Goal: Check status: Check status

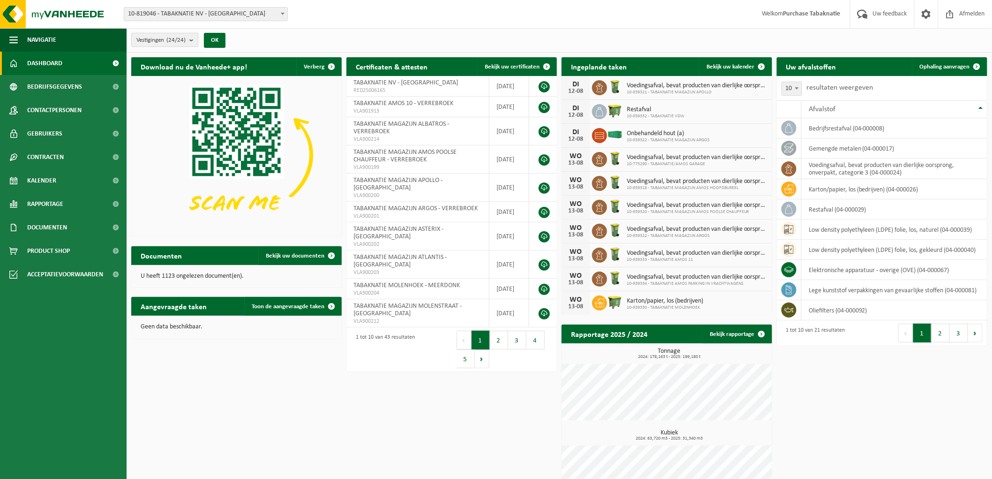
click at [166, 37] on span "Vestigingen (24/24)" at bounding box center [160, 40] width 49 height 14
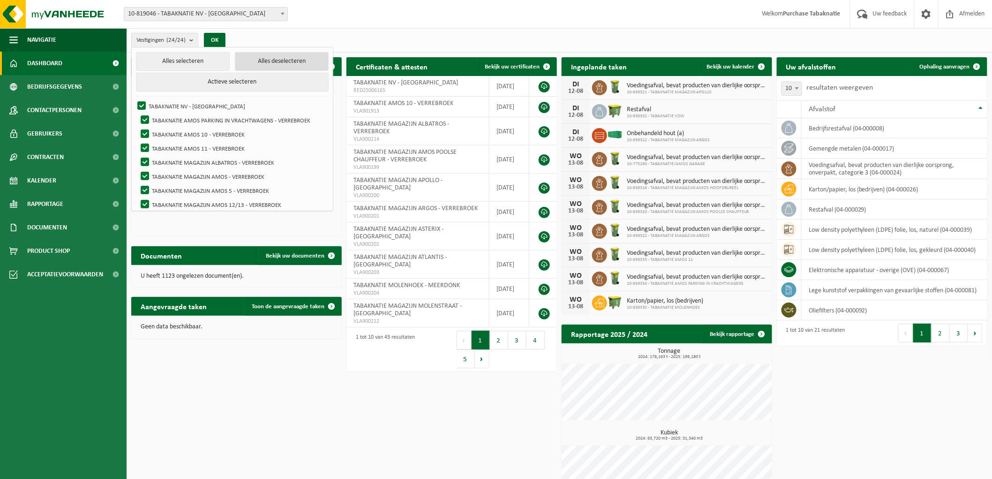
click at [285, 60] on button "Alles deselecteren" at bounding box center [282, 61] width 94 height 19
checkbox input "false"
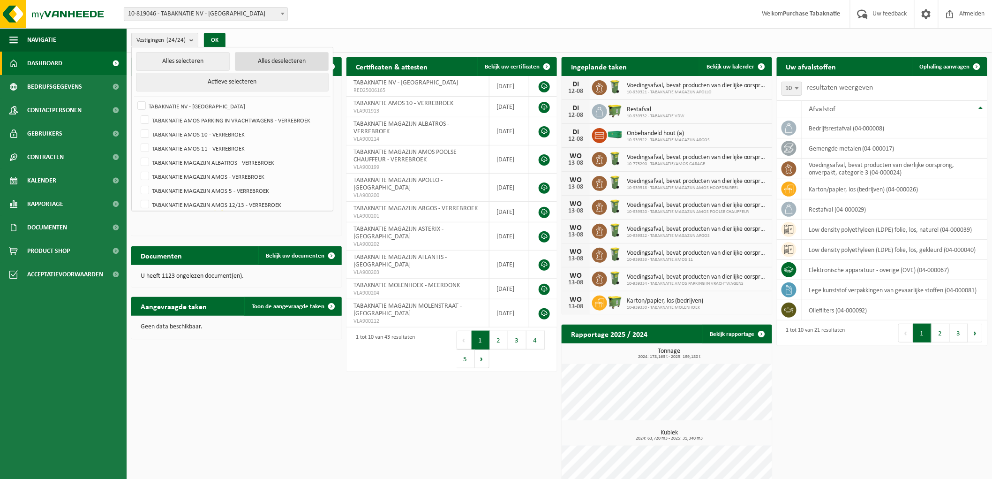
checkbox input "false"
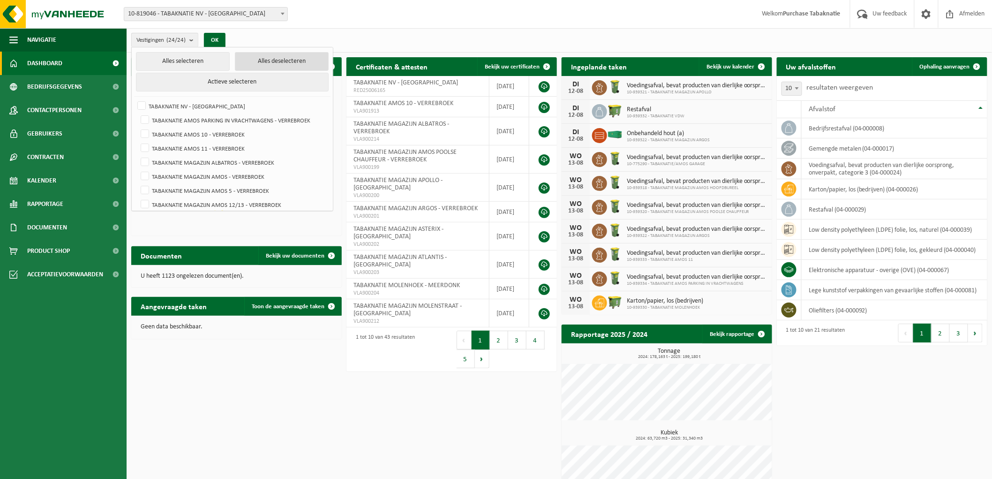
checkbox input "false"
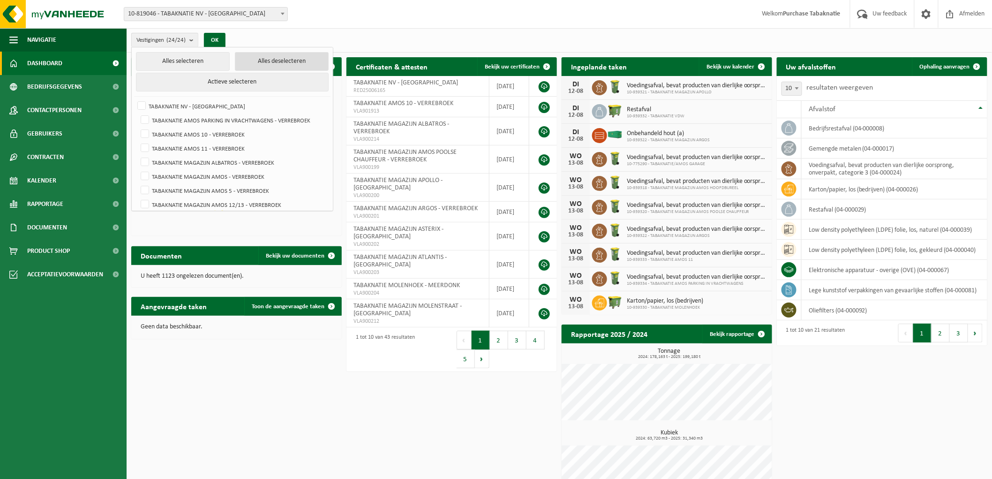
checkbox input "false"
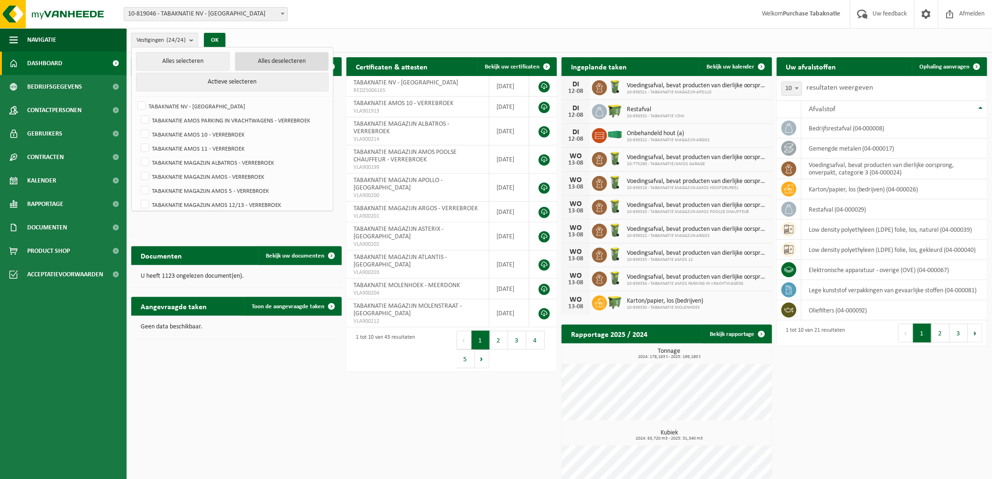
checkbox input "false"
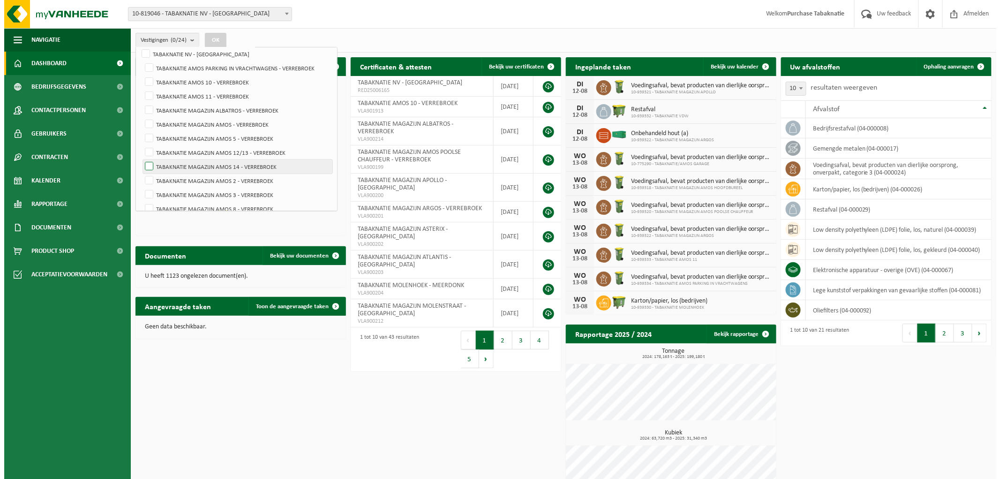
scroll to position [156, 0]
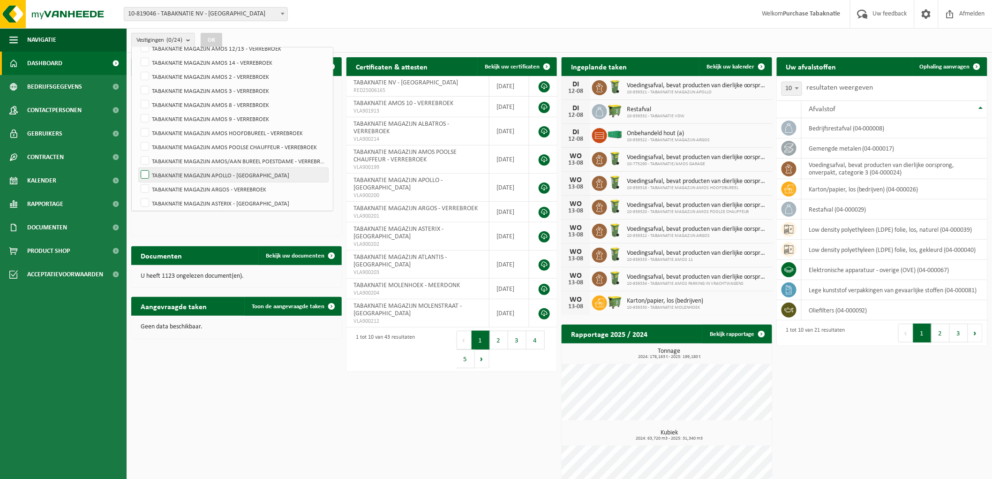
click at [238, 174] on label "TABAKNATIE MAGAZIJN APOLLO - [GEOGRAPHIC_DATA]" at bounding box center [233, 175] width 189 height 14
click at [137, 168] on input "TABAKNATIE MAGAZIJN APOLLO - [GEOGRAPHIC_DATA]" at bounding box center [137, 167] width 0 height 0
checkbox input "true"
click at [211, 36] on button "OK" at bounding box center [212, 40] width 22 height 15
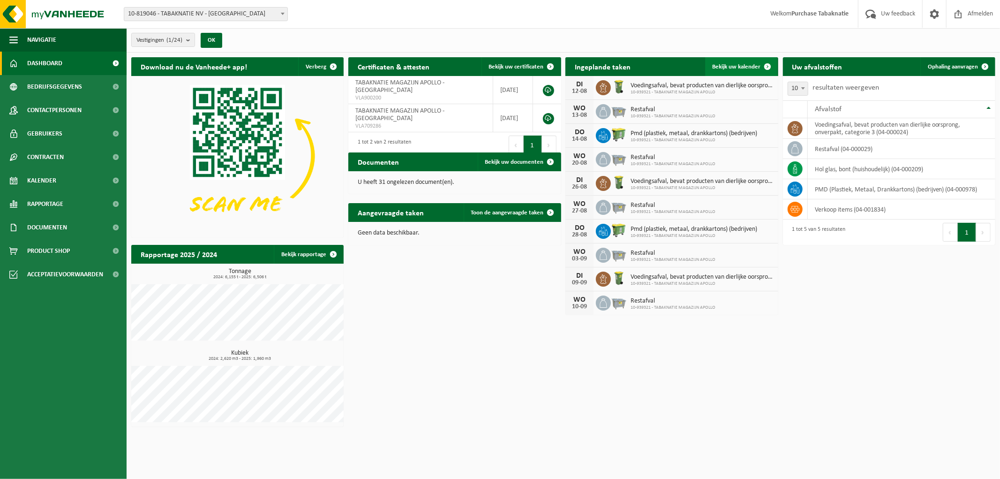
click at [728, 61] on link "Bekijk uw kalender" at bounding box center [741, 66] width 72 height 19
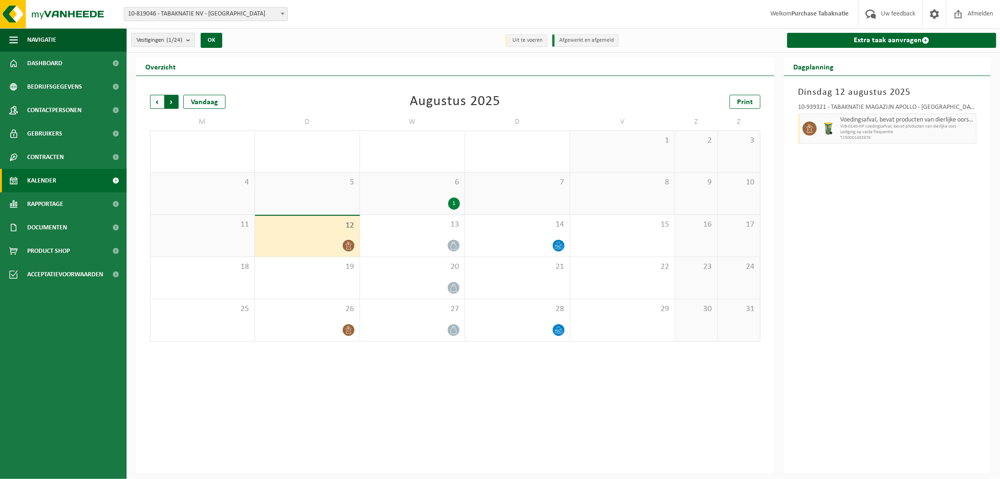
click at [157, 99] on span "Vorige" at bounding box center [157, 102] width 14 height 14
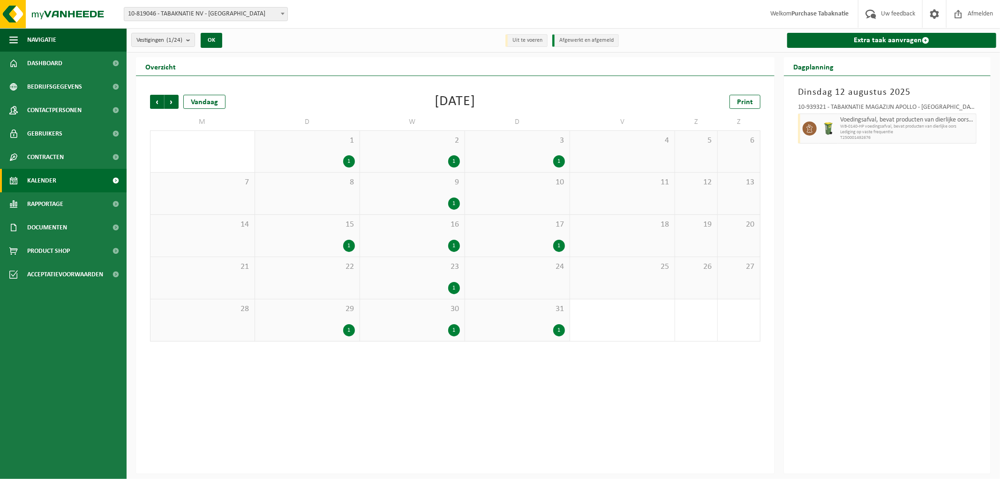
click at [313, 165] on div "1" at bounding box center [307, 161] width 95 height 12
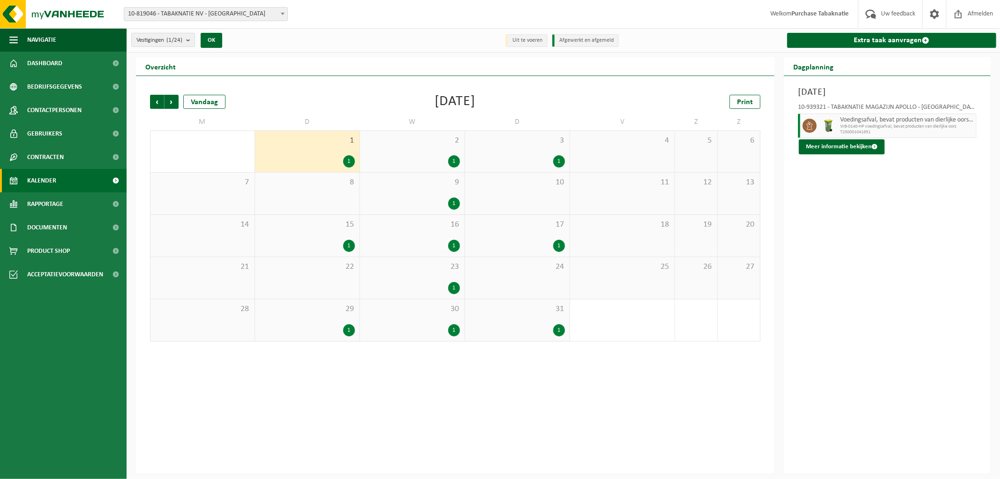
click at [304, 233] on div "15 1" at bounding box center [307, 236] width 105 height 42
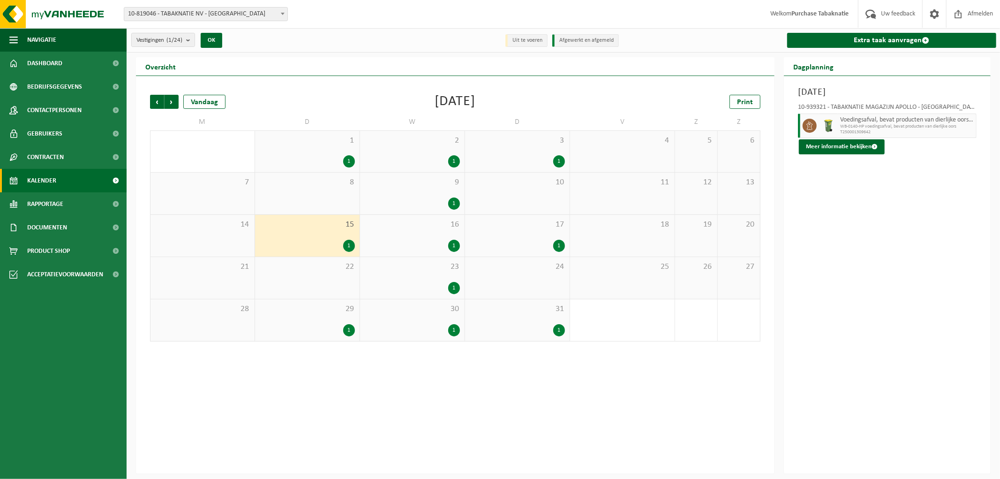
click at [304, 324] on div "1" at bounding box center [307, 330] width 95 height 12
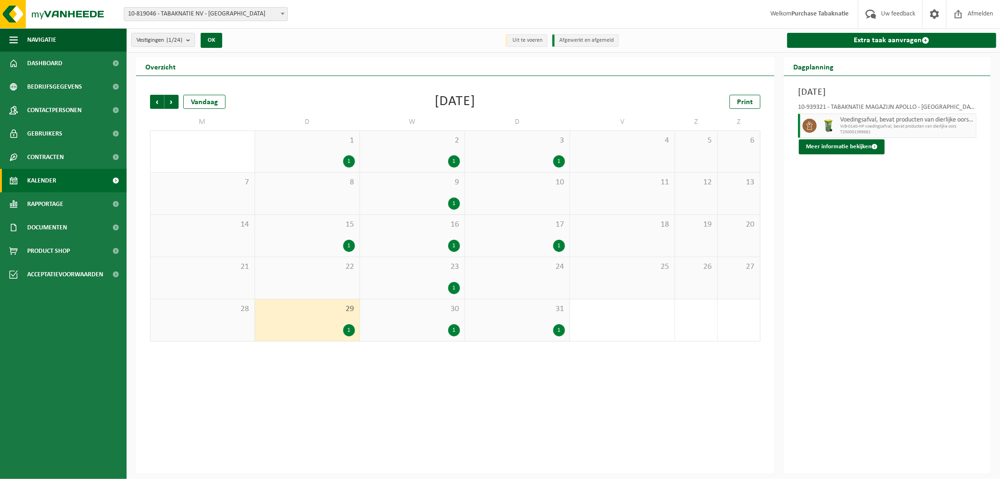
click at [418, 152] on div "2 1" at bounding box center [412, 151] width 105 height 41
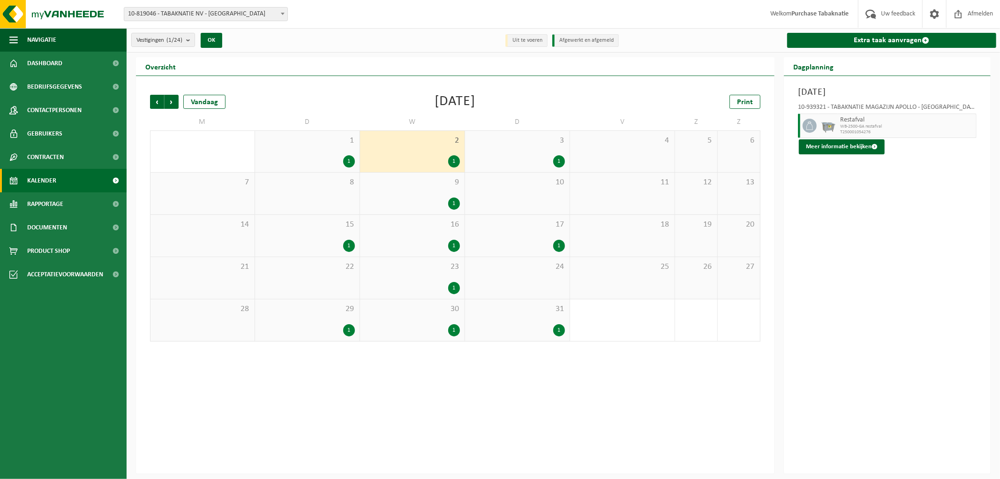
click at [418, 194] on div "9 1" at bounding box center [412, 193] width 105 height 42
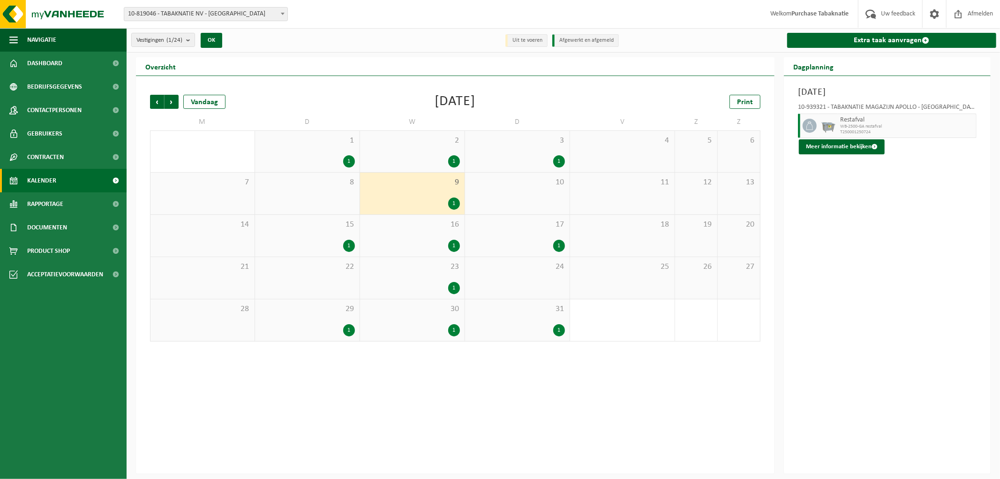
click at [532, 150] on div "3 1" at bounding box center [517, 151] width 105 height 41
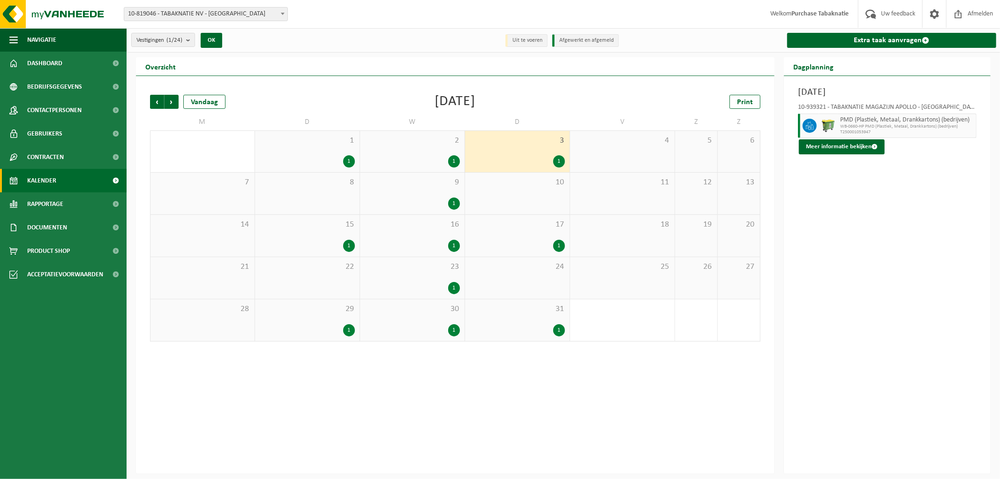
click at [517, 243] on div "1" at bounding box center [517, 246] width 95 height 12
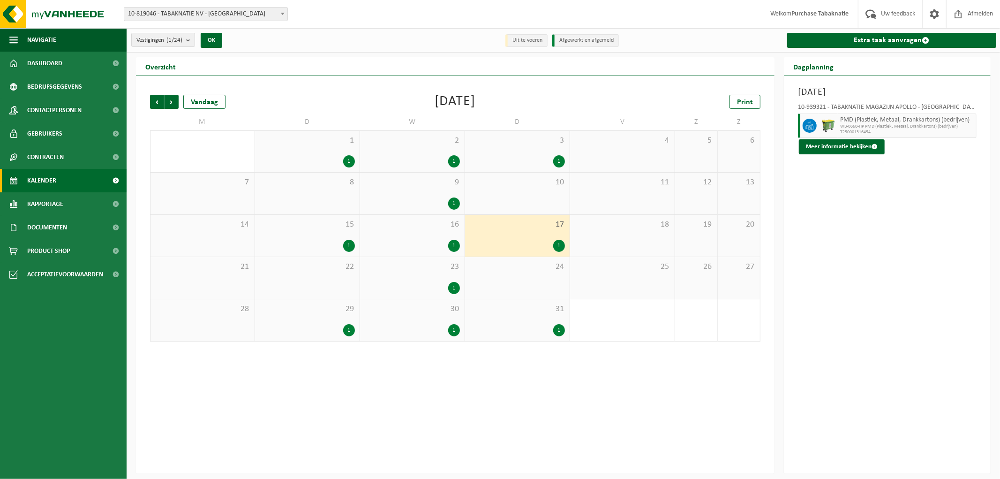
click at [494, 317] on div "31 1" at bounding box center [517, 320] width 105 height 42
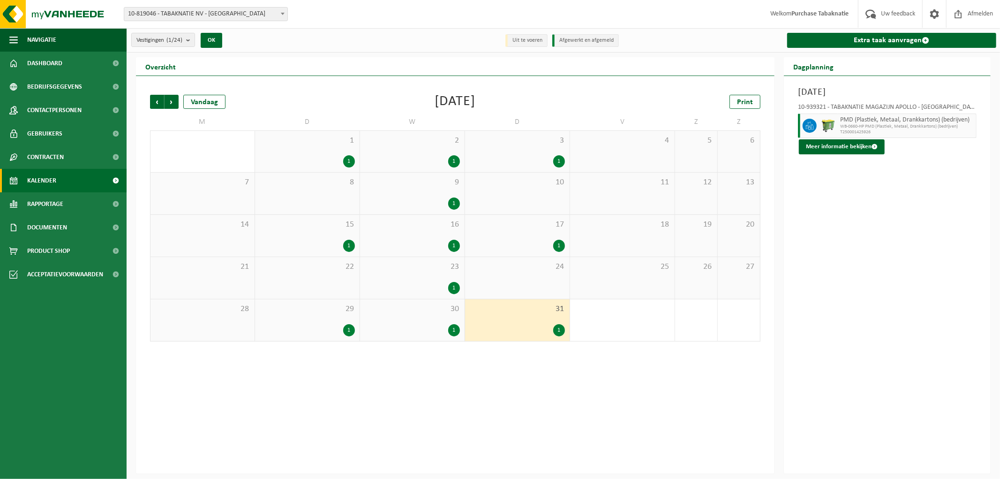
click at [454, 404] on div "Vorige Volgende Vandaag [DATE] Print M D W D V Z Z 30 1 1 2 1 3 1 4 5 6 7 8 9 1…" at bounding box center [455, 274] width 638 height 397
click at [318, 141] on span "1" at bounding box center [307, 140] width 95 height 10
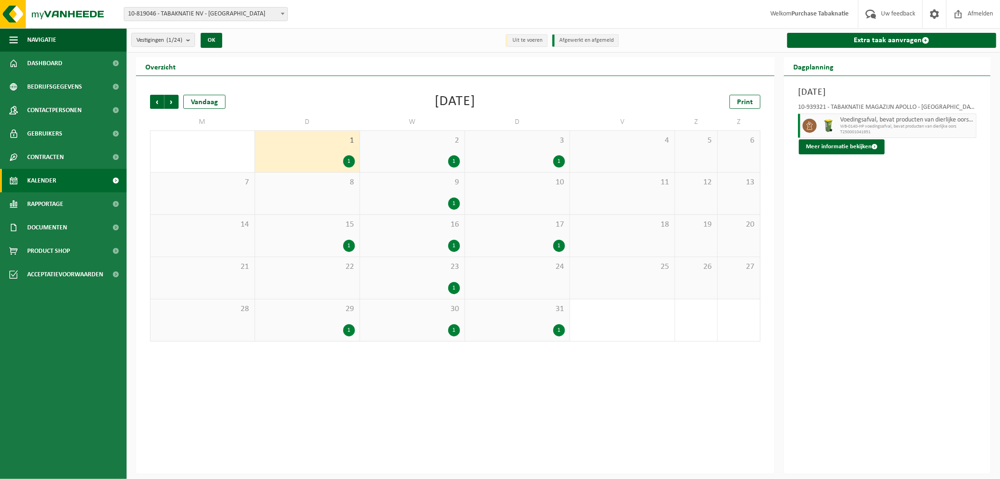
click at [301, 235] on div "15 1" at bounding box center [307, 236] width 105 height 42
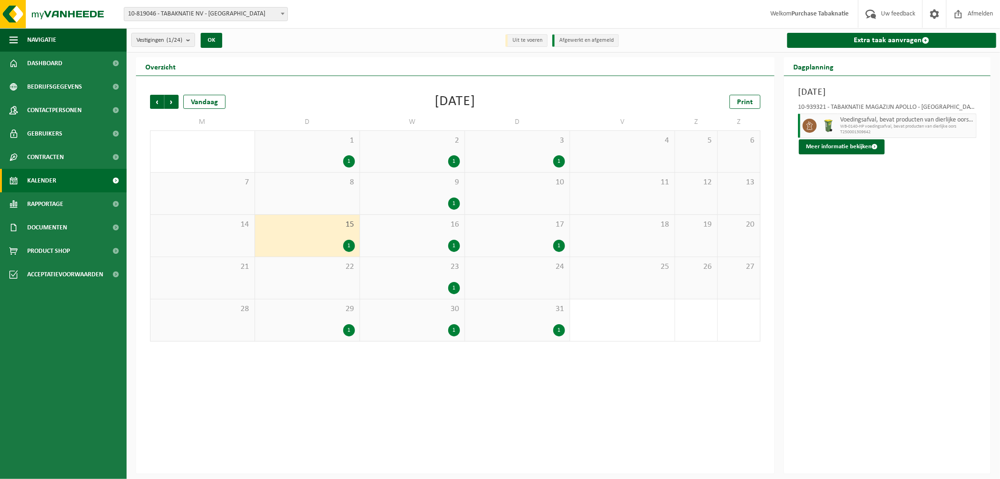
click at [313, 326] on div "1" at bounding box center [307, 330] width 95 height 12
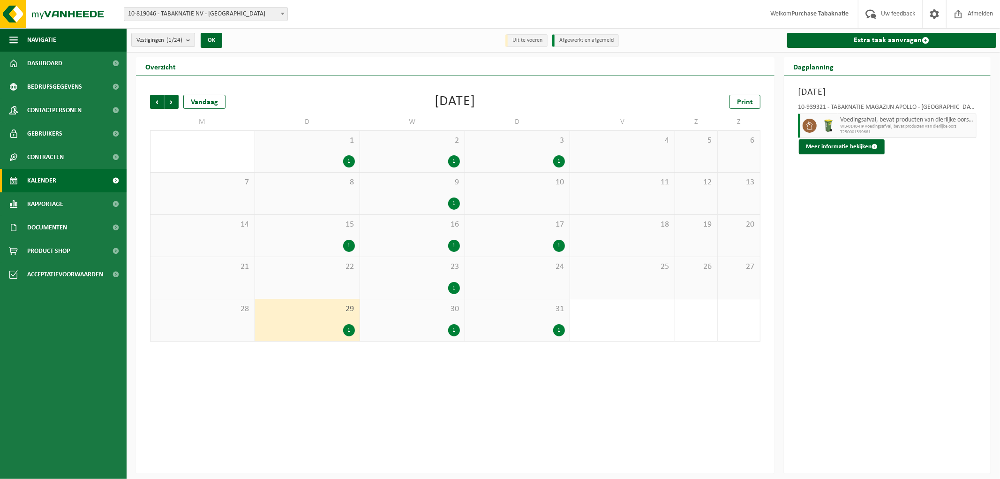
click at [175, 35] on span "Vestigingen (1/24)" at bounding box center [159, 40] width 46 height 14
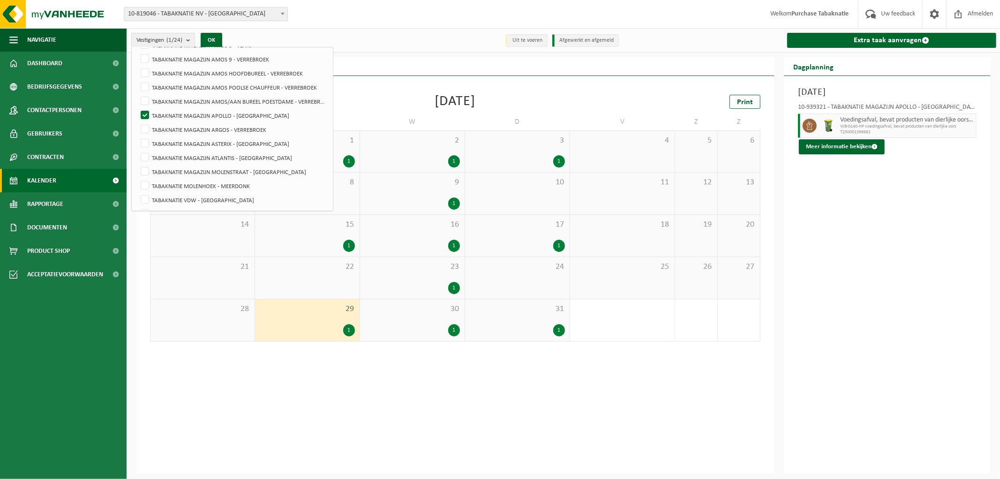
scroll to position [230, 0]
click at [174, 155] on label "TABAKNATIE MAGAZIJN MOLENSTRAAT - [GEOGRAPHIC_DATA]" at bounding box center [233, 157] width 189 height 14
click at [137, 150] on input "TABAKNATIE MAGAZIJN MOLENSTRAAT - [GEOGRAPHIC_DATA]" at bounding box center [137, 150] width 0 height 0
checkbox input "true"
click at [149, 99] on label "TABAKNATIE MAGAZIJN APOLLO - [GEOGRAPHIC_DATA]" at bounding box center [233, 101] width 189 height 14
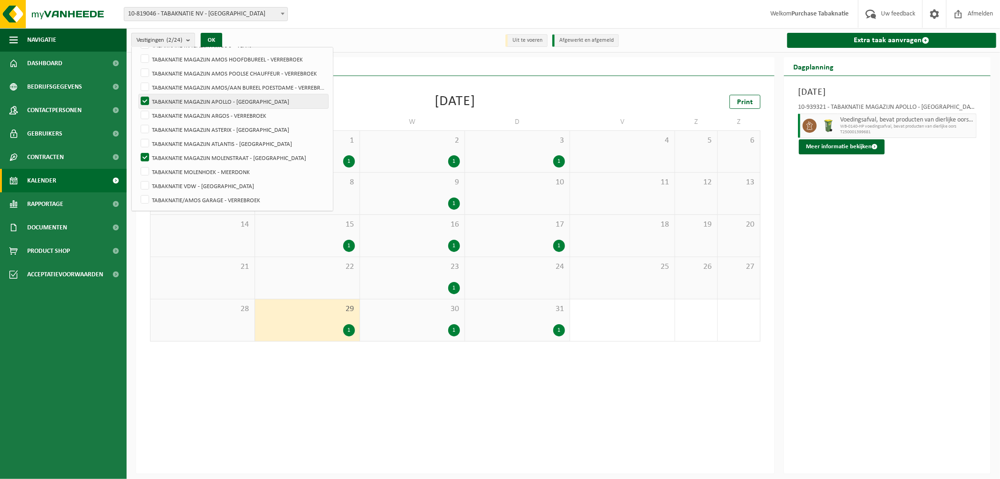
click at [137, 94] on input "TABAKNATIE MAGAZIJN APOLLO - [GEOGRAPHIC_DATA]" at bounding box center [137, 94] width 0 height 0
checkbox input "false"
click at [221, 172] on label "TABAKNATIE MOLENHOEK - MEERDONK" at bounding box center [233, 172] width 189 height 14
click at [137, 165] on input "TABAKNATIE MOLENHOEK - MEERDONK" at bounding box center [137, 164] width 0 height 0
checkbox input "true"
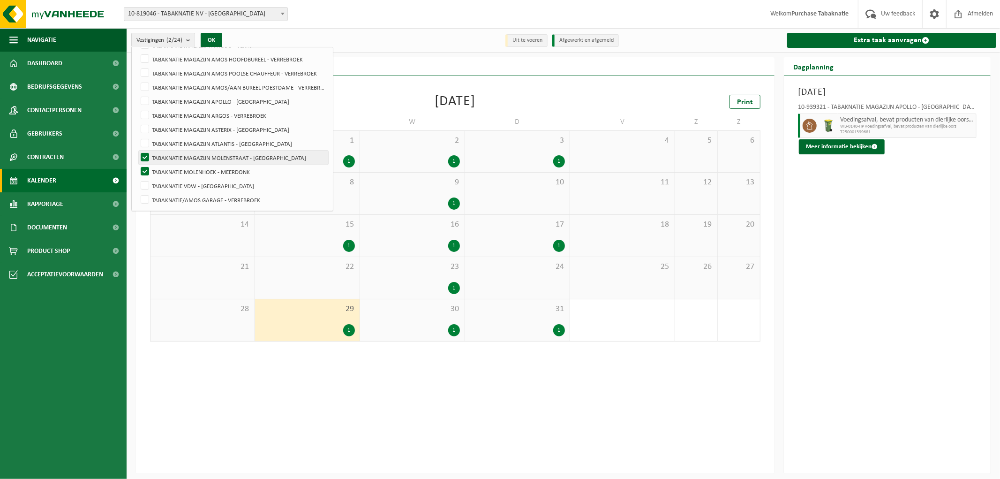
click at [233, 156] on label "TABAKNATIE MAGAZIJN MOLENSTRAAT - [GEOGRAPHIC_DATA]" at bounding box center [233, 157] width 189 height 14
click at [137, 150] on input "TABAKNATIE MAGAZIJN MOLENSTRAAT - [GEOGRAPHIC_DATA]" at bounding box center [137, 150] width 0 height 0
checkbox input "false"
click at [212, 40] on button "OK" at bounding box center [212, 40] width 22 height 15
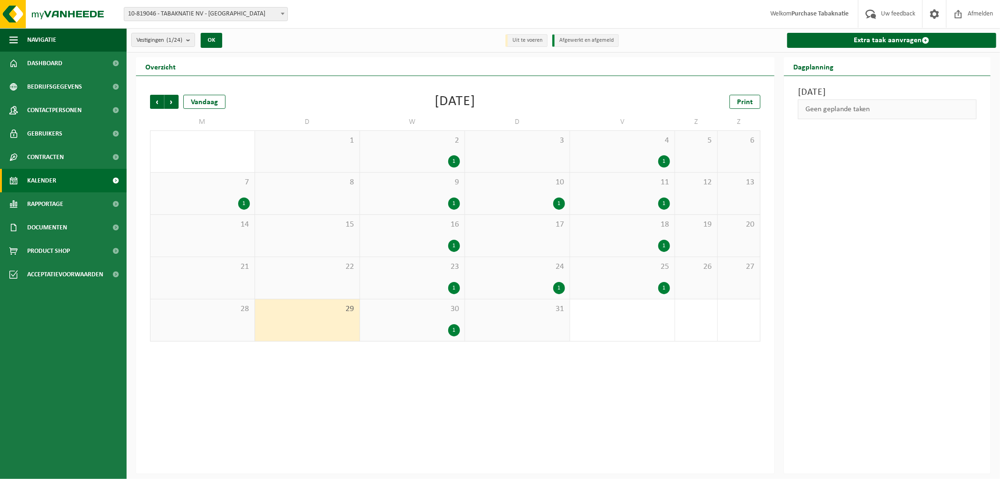
click at [216, 186] on span "7" at bounding box center [202, 182] width 95 height 10
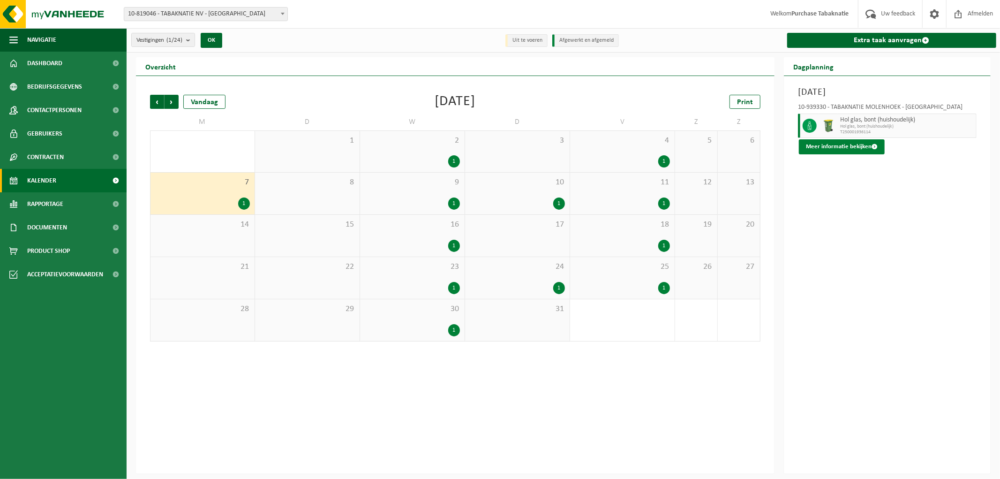
click at [829, 150] on button "Meer informatie bekijken" at bounding box center [842, 146] width 86 height 15
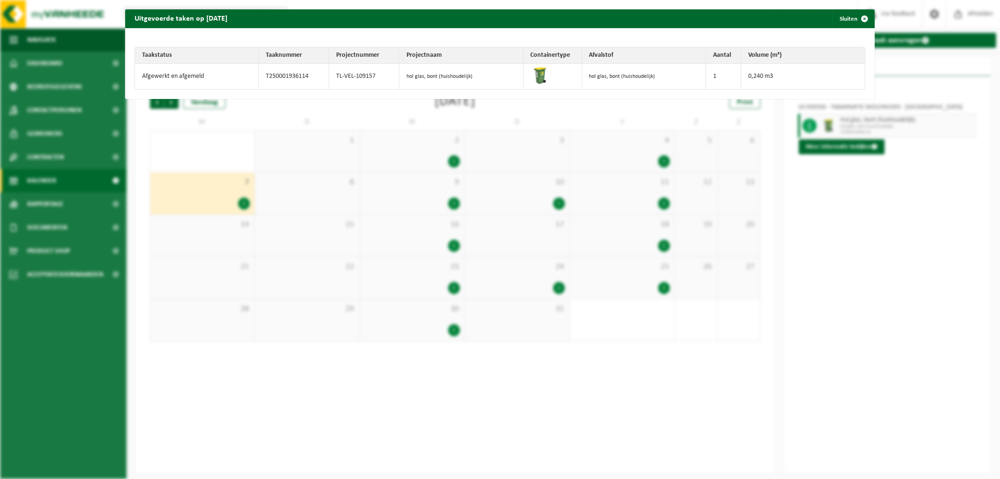
click at [292, 366] on div "Uitgevoerde taken op [DATE] Sluiten Taakstatus Taaknummer Projectnummer Project…" at bounding box center [500, 239] width 1000 height 479
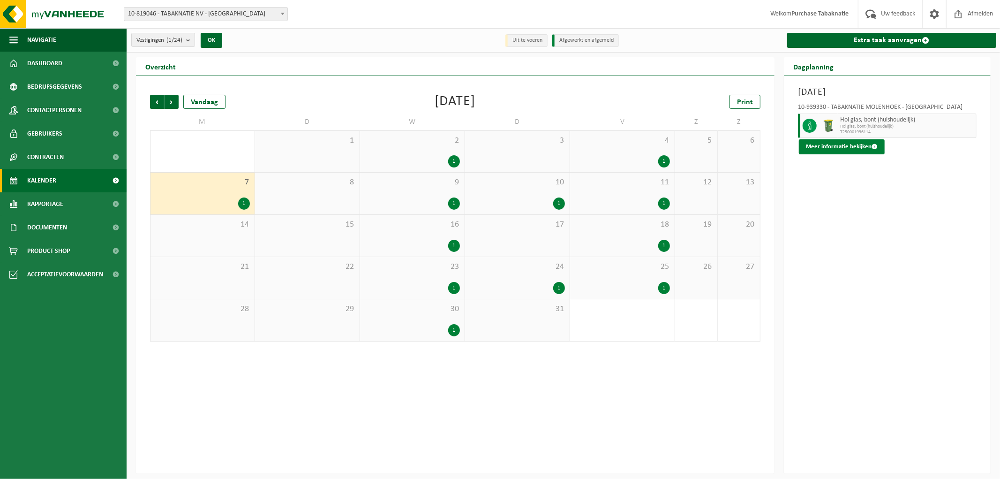
click at [834, 149] on button "Meer informatie bekijken" at bounding box center [842, 146] width 86 height 15
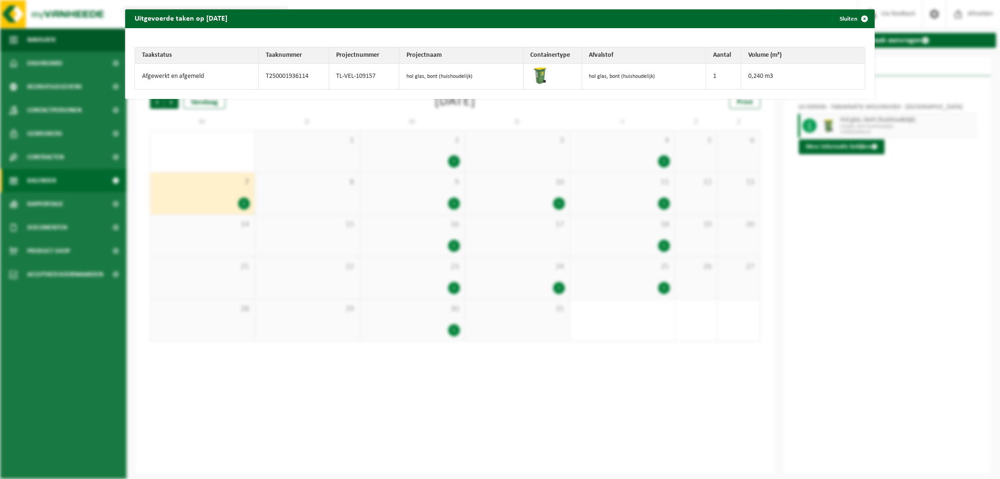
click at [510, 187] on div "Uitgevoerde taken op [DATE] Sluiten Taakstatus Taaknummer Projectnummer Project…" at bounding box center [500, 239] width 1000 height 479
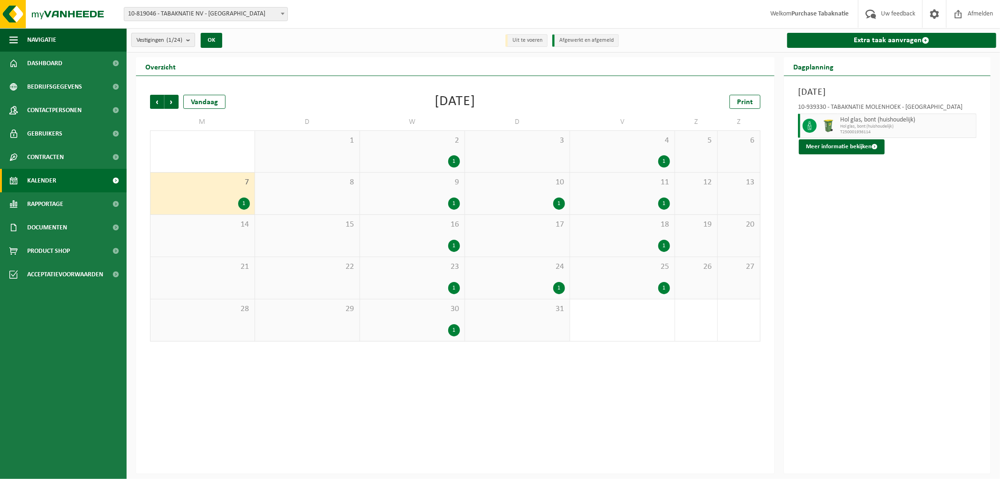
click at [175, 39] on count "(1/24)" at bounding box center [174, 40] width 16 height 6
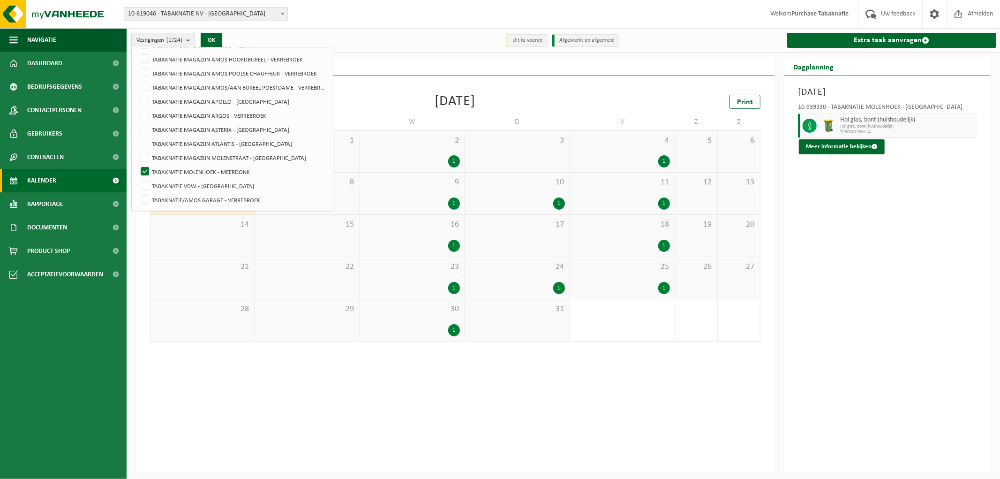
click at [406, 149] on div "2 1" at bounding box center [412, 151] width 105 height 41
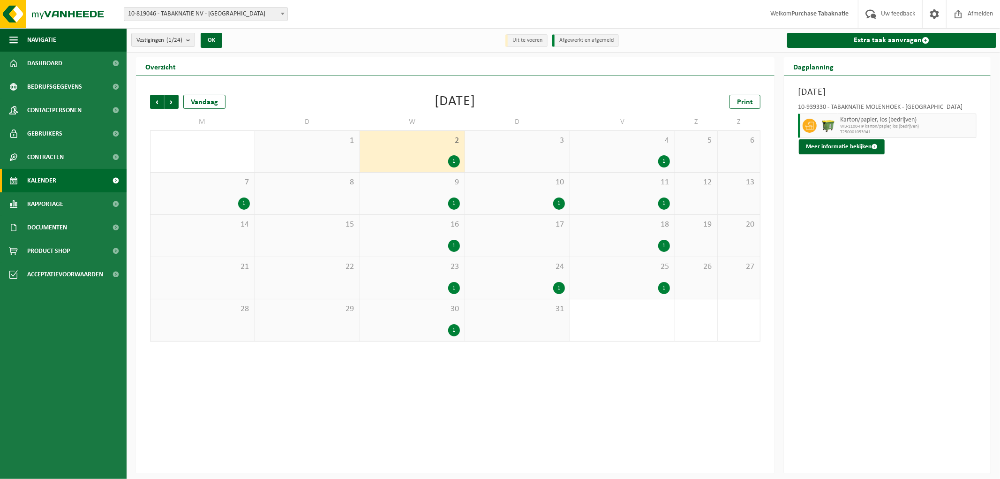
click at [409, 188] on div "9 1" at bounding box center [412, 193] width 105 height 42
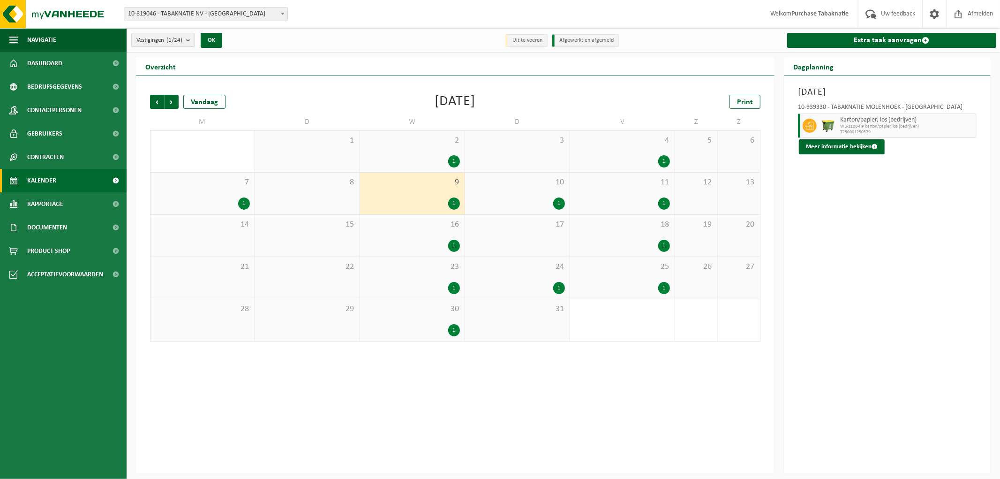
click at [436, 242] on div "1" at bounding box center [412, 246] width 95 height 12
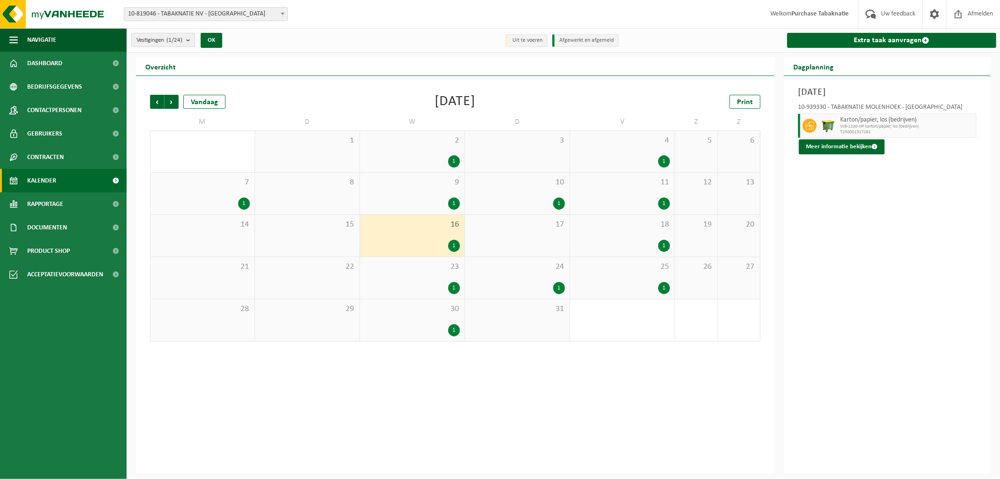
click at [413, 283] on div "1" at bounding box center [412, 288] width 95 height 12
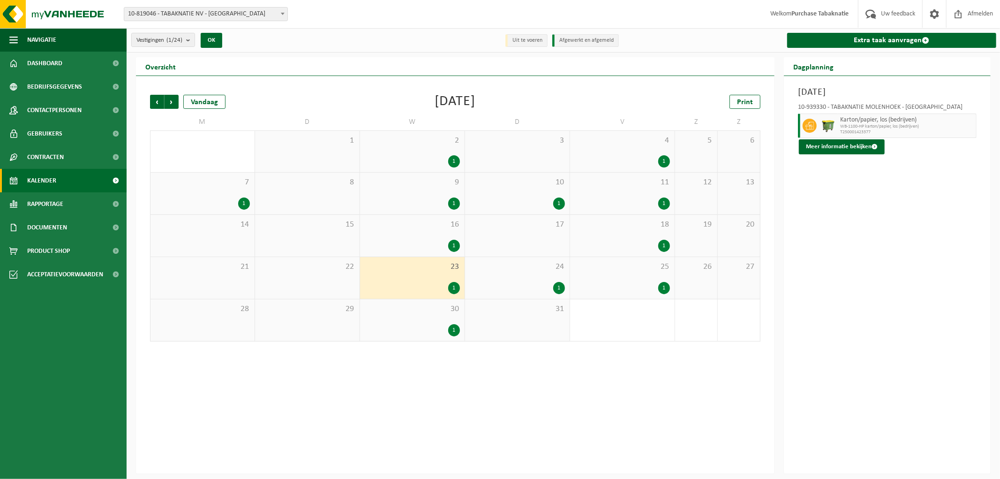
click at [407, 325] on div "1" at bounding box center [412, 330] width 95 height 12
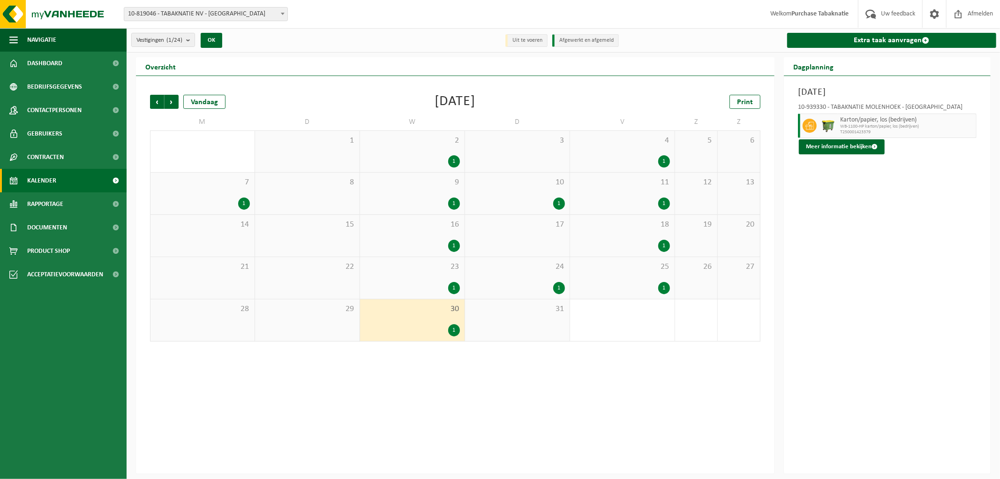
click at [526, 273] on div "24 1" at bounding box center [517, 278] width 105 height 42
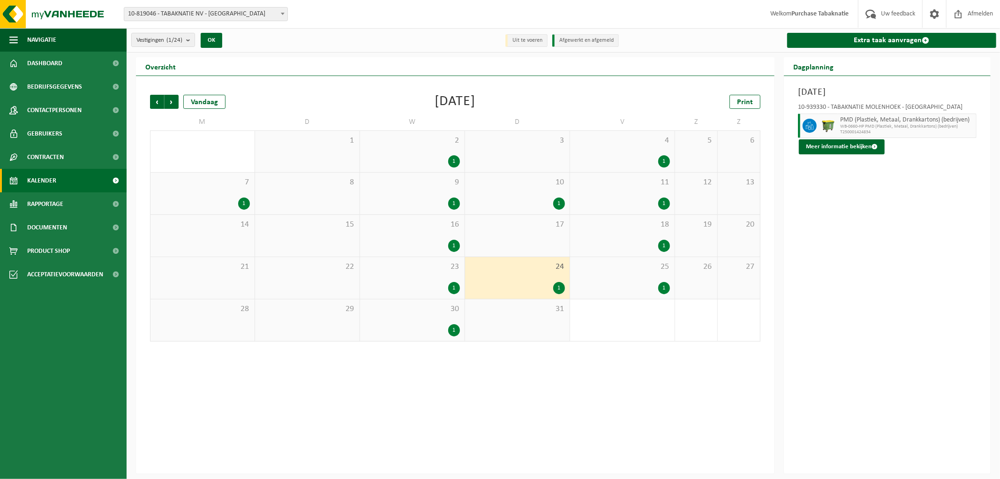
click at [520, 195] on div "10 1" at bounding box center [517, 193] width 105 height 42
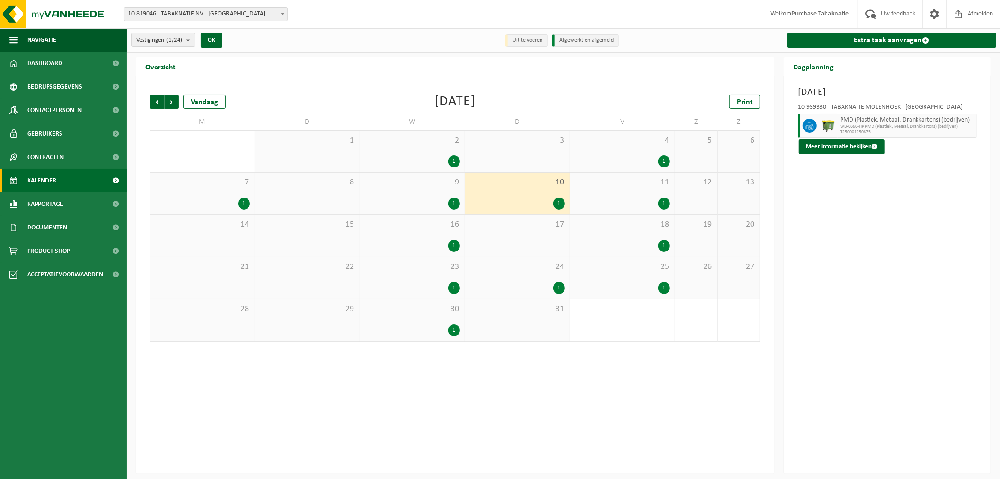
click at [648, 162] on div "1" at bounding box center [622, 161] width 95 height 12
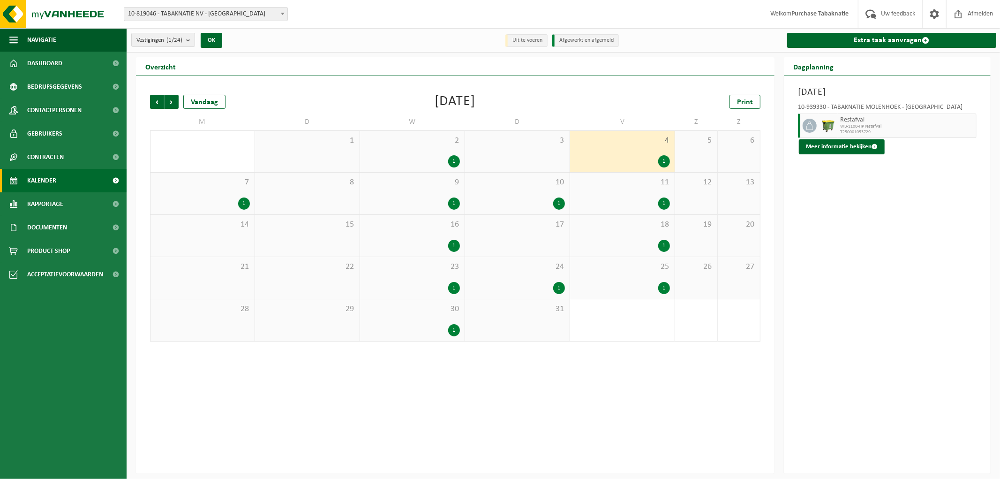
click at [648, 198] on div "1" at bounding box center [622, 203] width 95 height 12
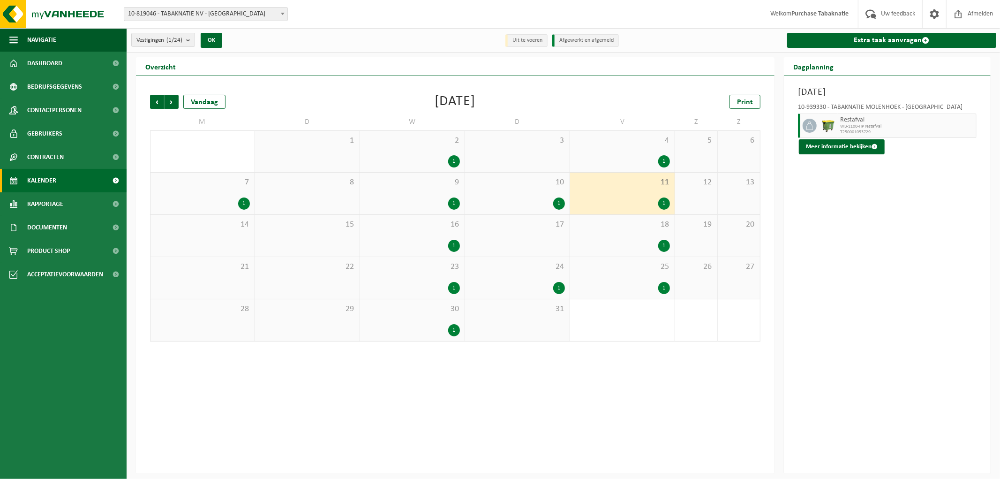
click at [640, 231] on div "18 1" at bounding box center [622, 236] width 105 height 42
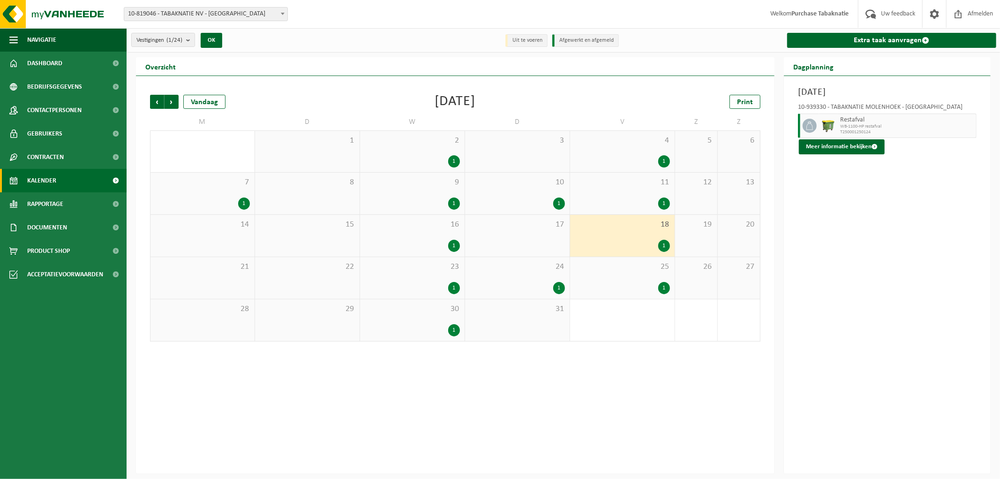
click at [390, 142] on span "2" at bounding box center [412, 140] width 95 height 10
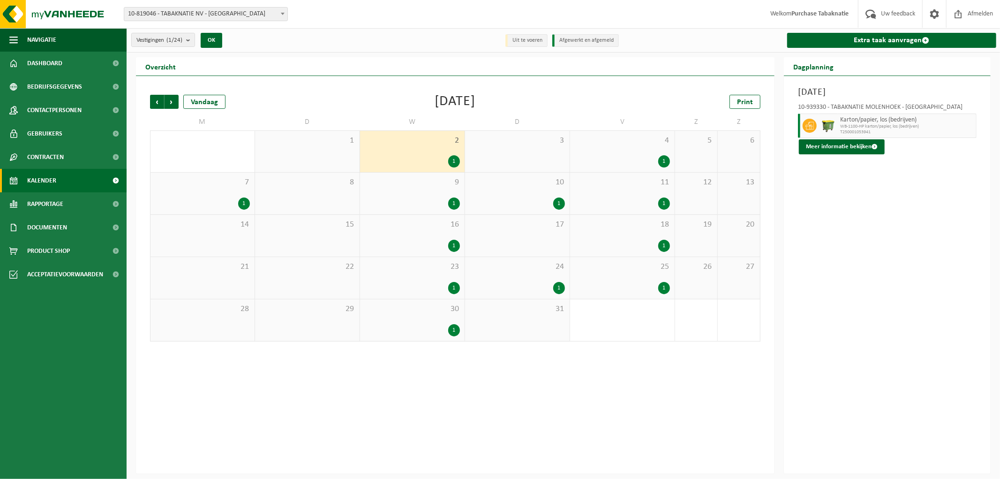
click at [631, 157] on div "1" at bounding box center [622, 161] width 95 height 12
